Goal: Information Seeking & Learning: Learn about a topic

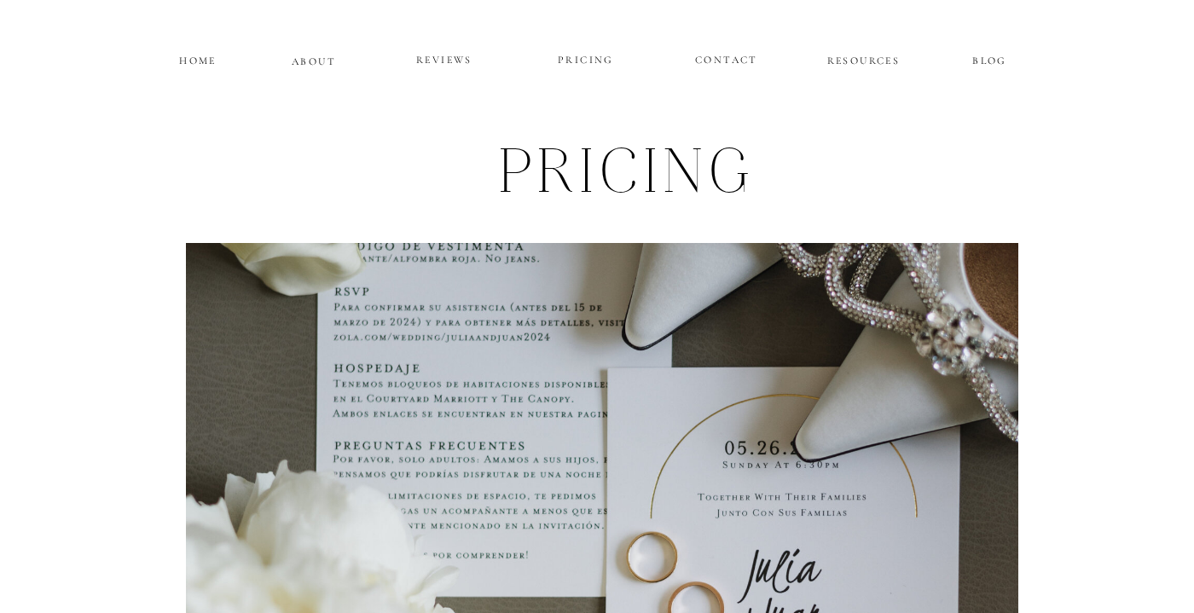
click at [457, 58] on p "REVIEWS" at bounding box center [444, 60] width 102 height 20
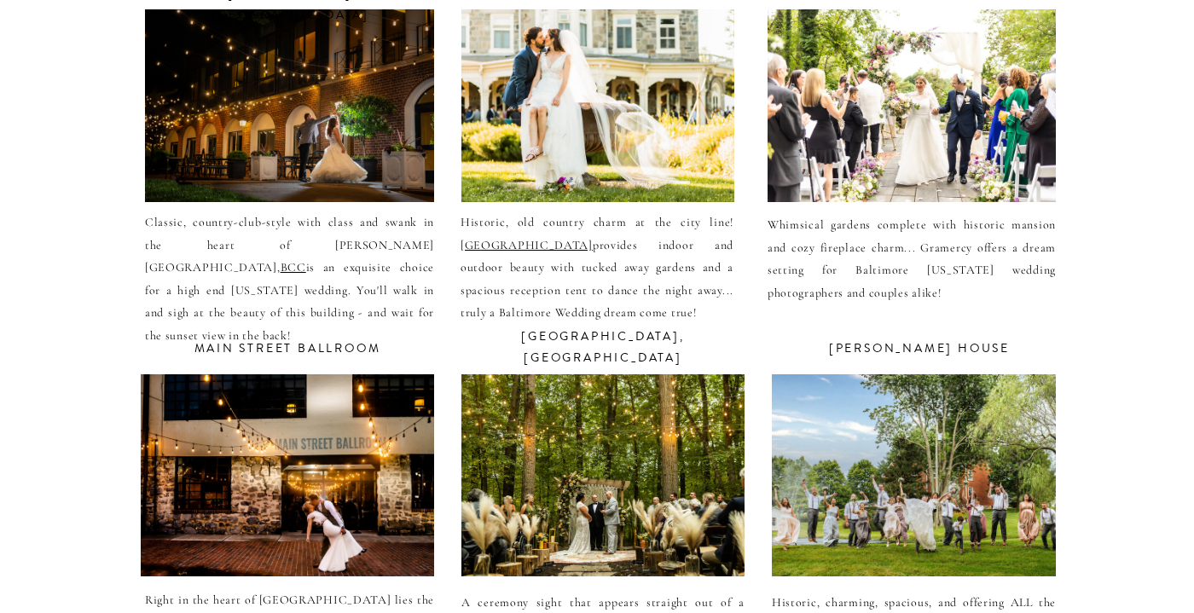
scroll to position [6429, 0]
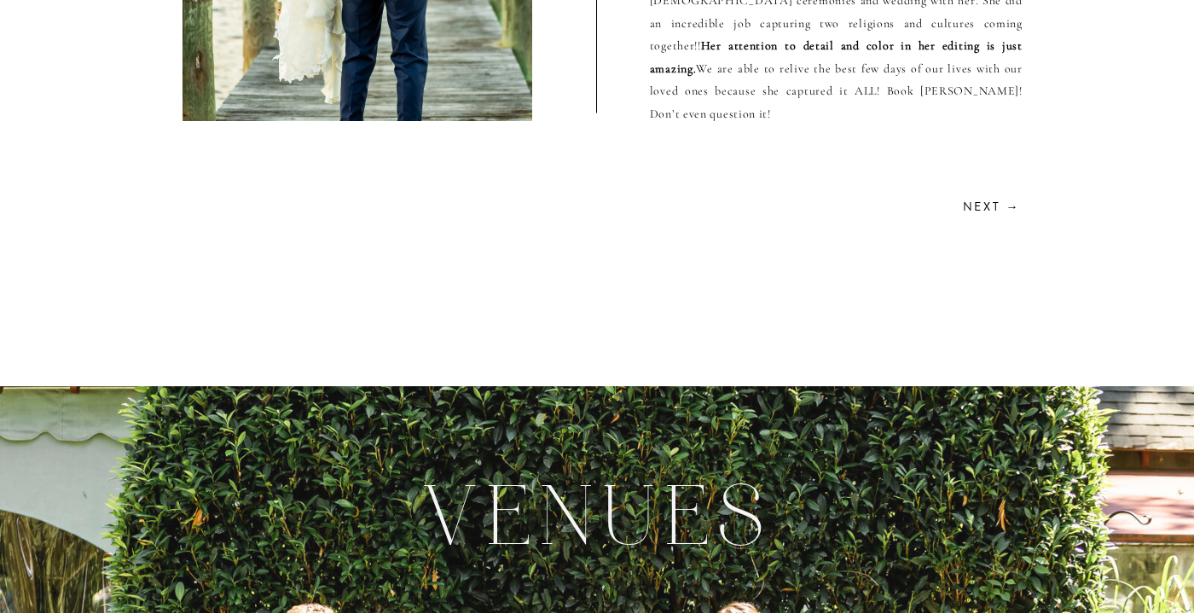
click at [1002, 206] on h2 "Next →" at bounding box center [989, 205] width 61 height 16
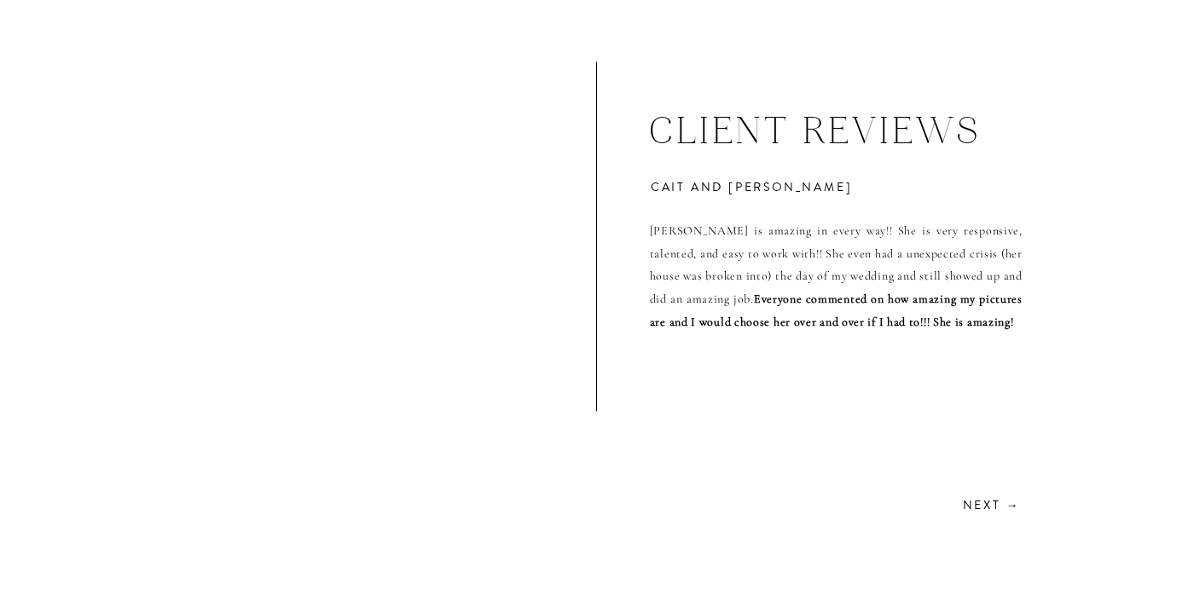
scroll to position [4670, 0]
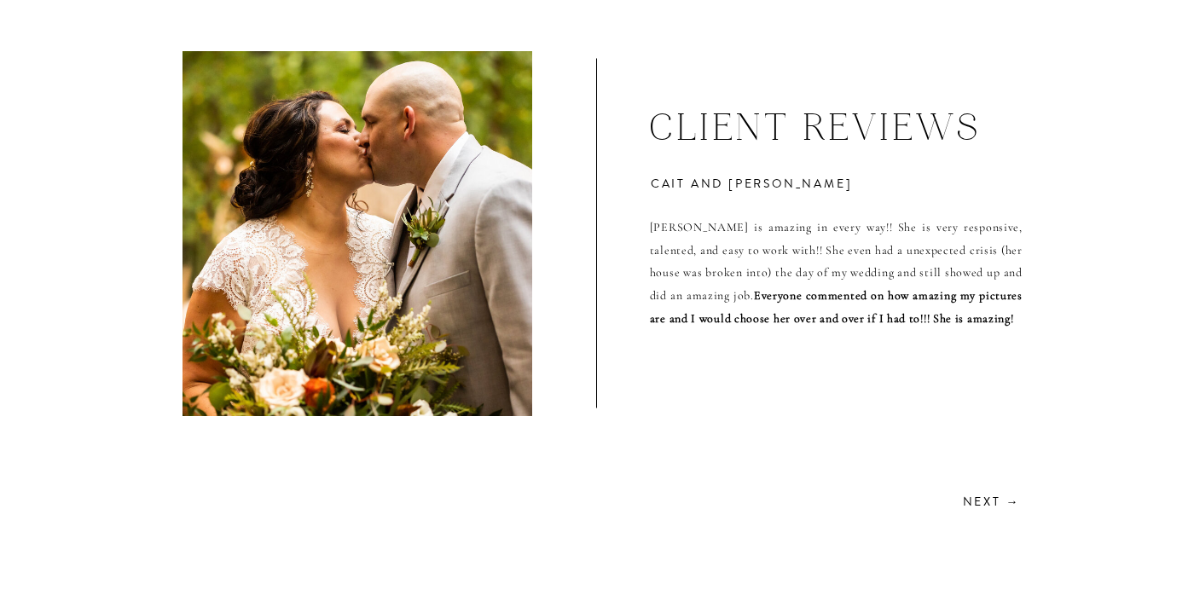
click at [985, 495] on h2 "Next →" at bounding box center [989, 500] width 61 height 16
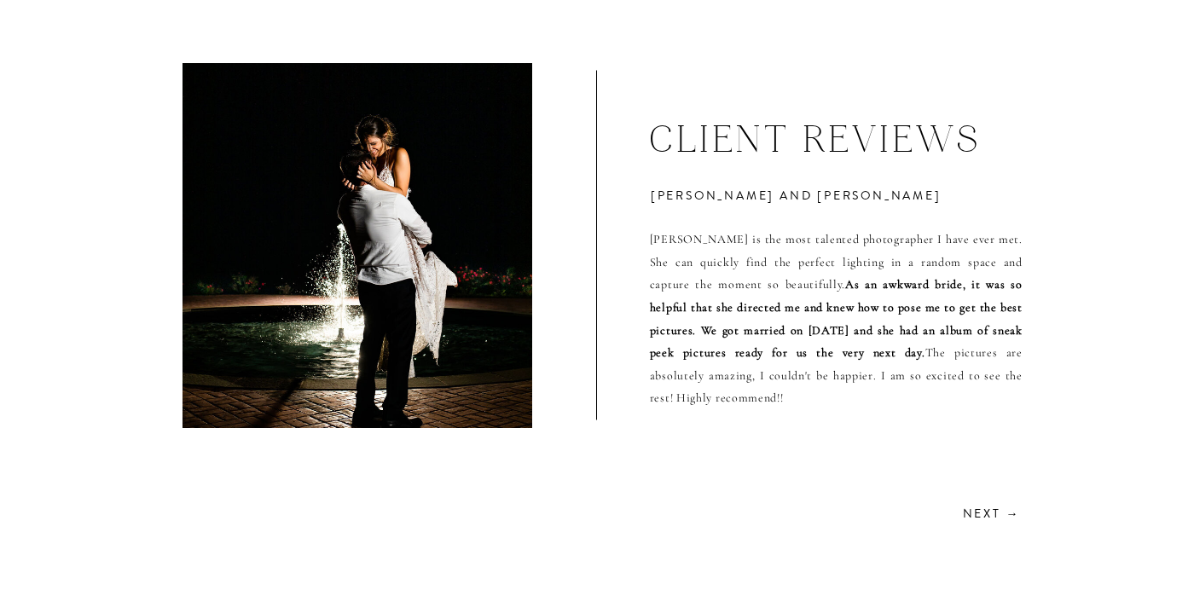
scroll to position [4661, 0]
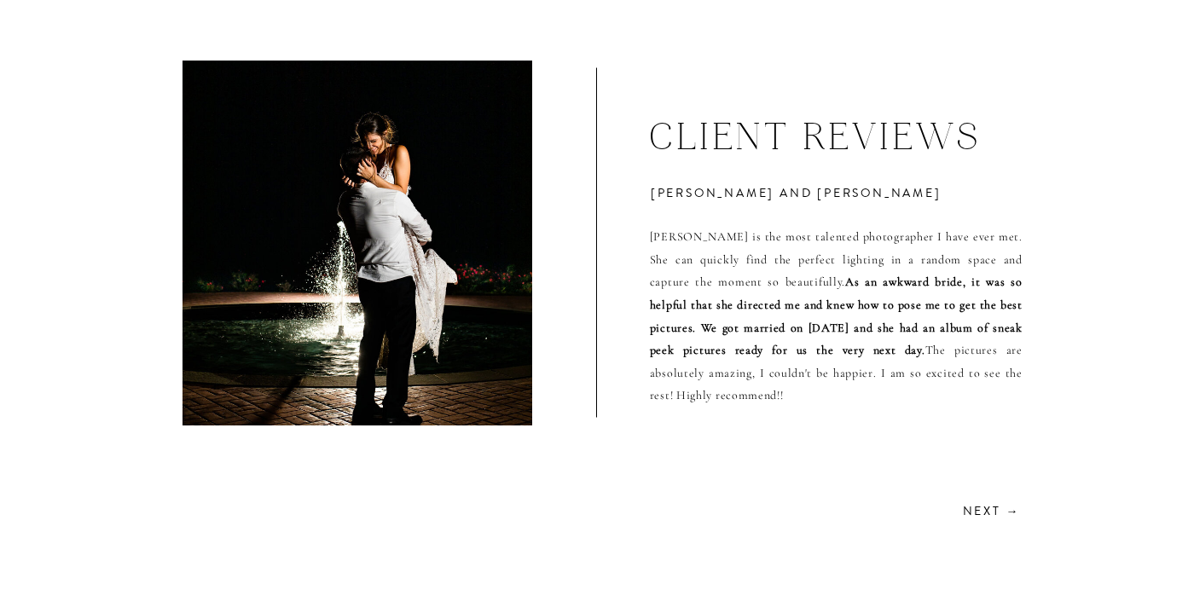
click at [994, 513] on h2 "Next →" at bounding box center [989, 509] width 61 height 16
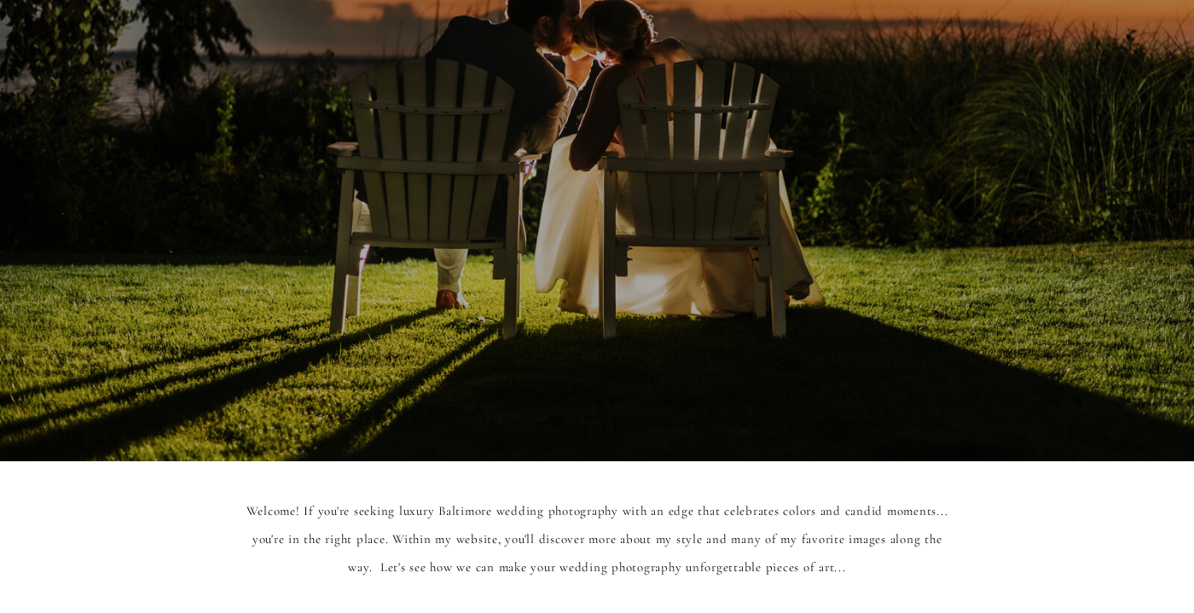
scroll to position [0, 0]
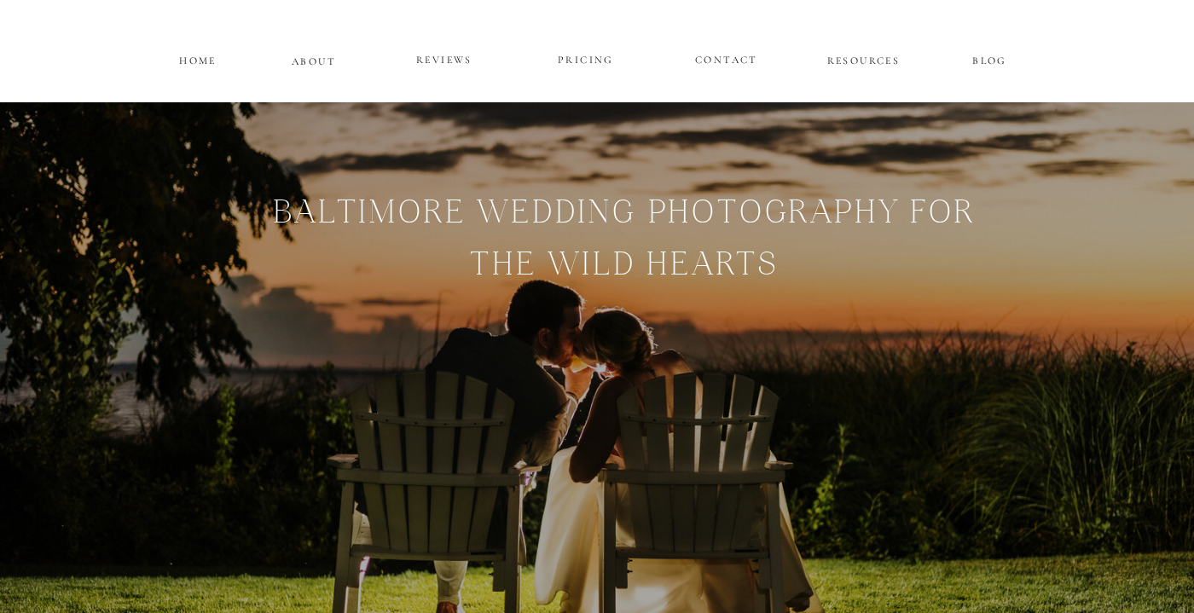
click at [592, 54] on p "PRICING" at bounding box center [586, 60] width 102 height 20
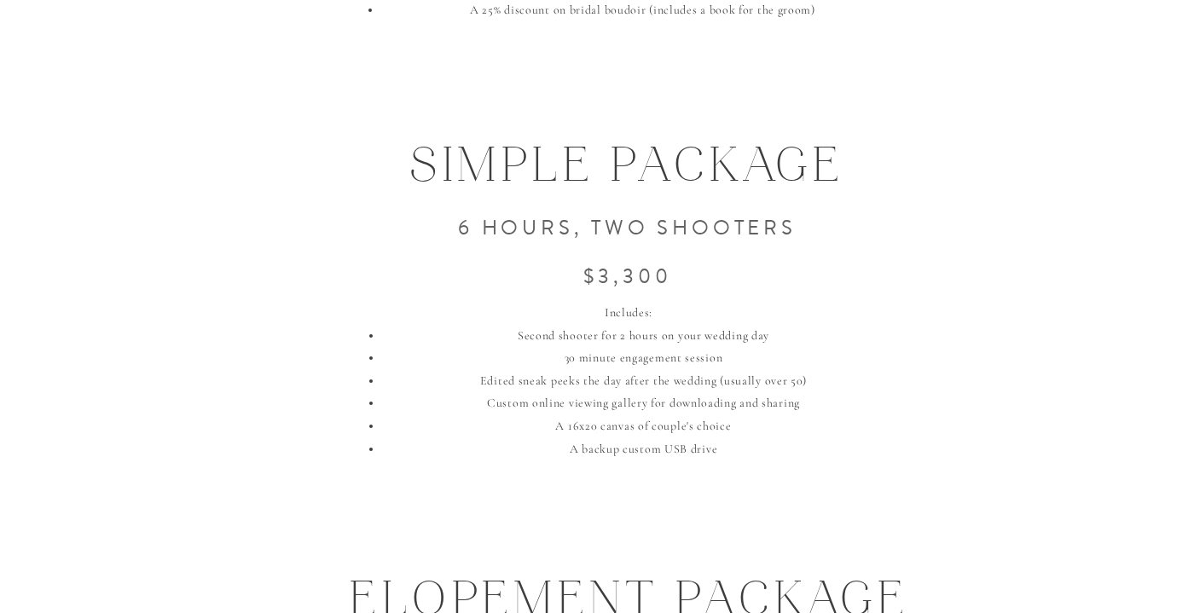
scroll to position [2001, 0]
